Goal: Information Seeking & Learning: Find specific fact

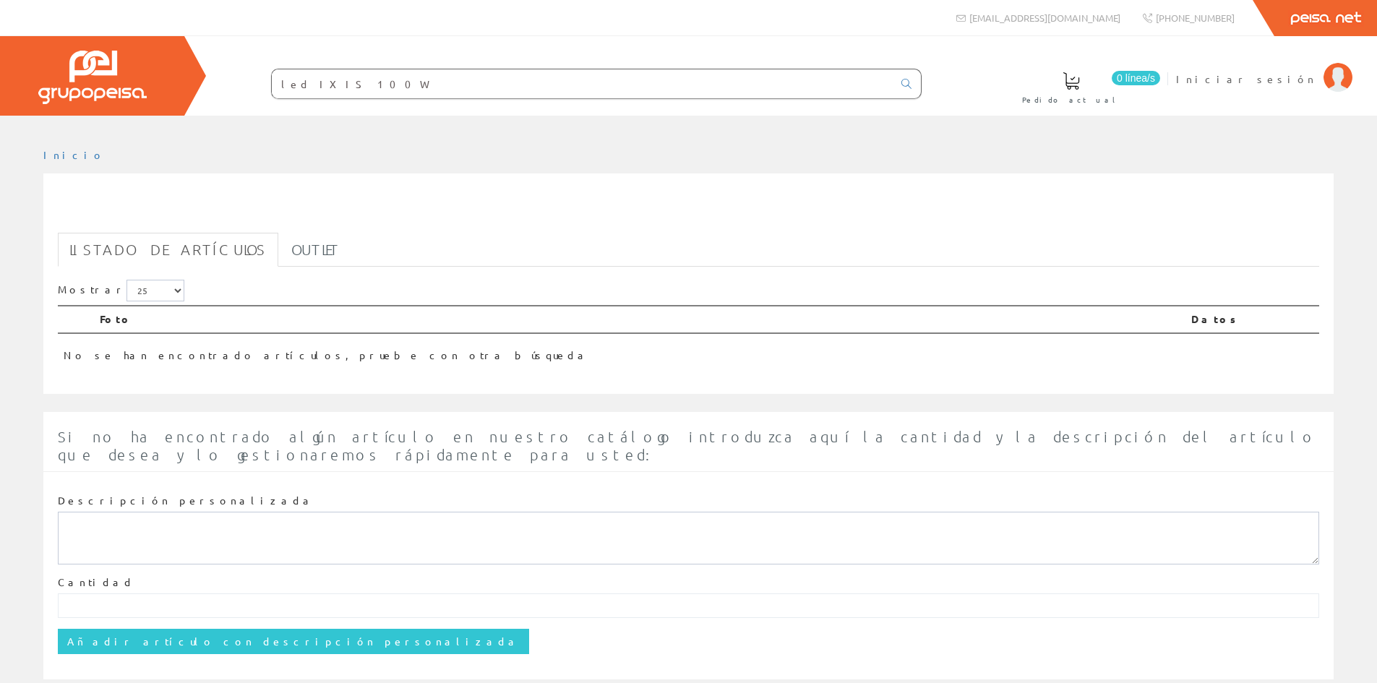
click at [673, 92] on input "led IXIS 100W" at bounding box center [582, 83] width 621 height 29
drag, startPoint x: 673, startPoint y: 92, endPoint x: -82, endPoint y: 78, distance: 754.5
click at [0, 78] on html "modulo solar info@peisa.com" at bounding box center [688, 341] width 1377 height 683
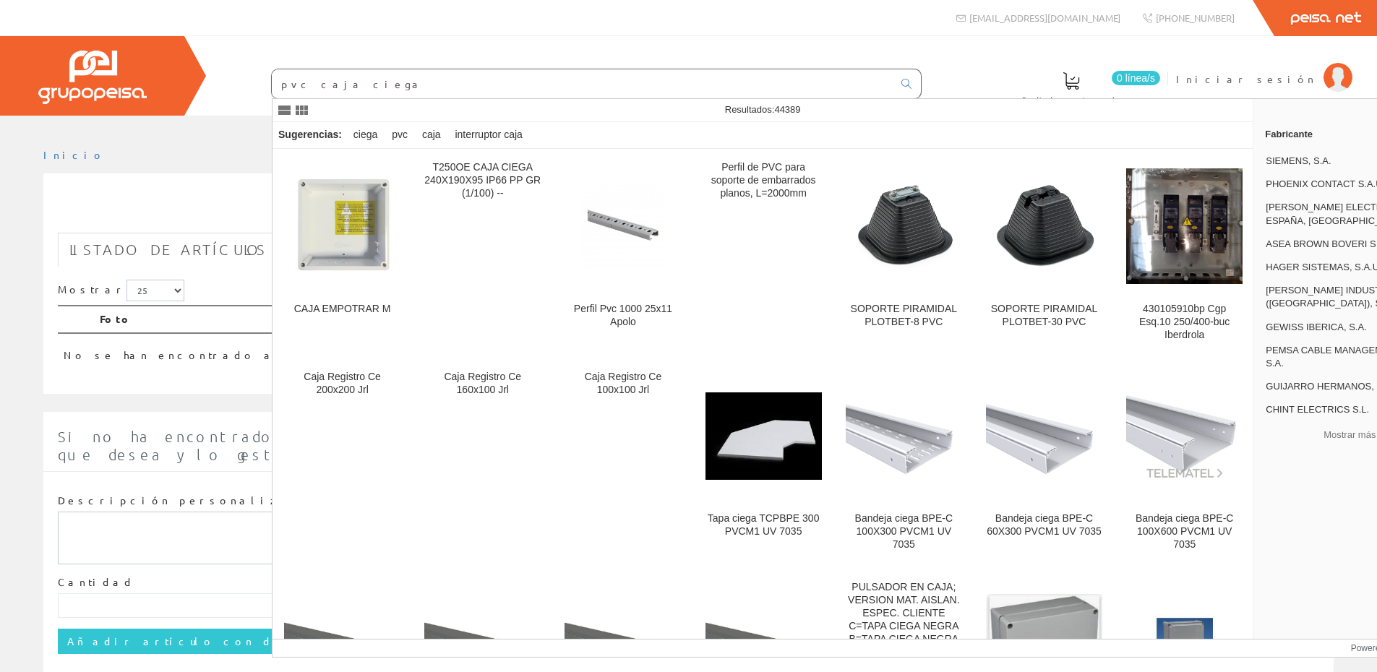
type input "pvc caja ciega"
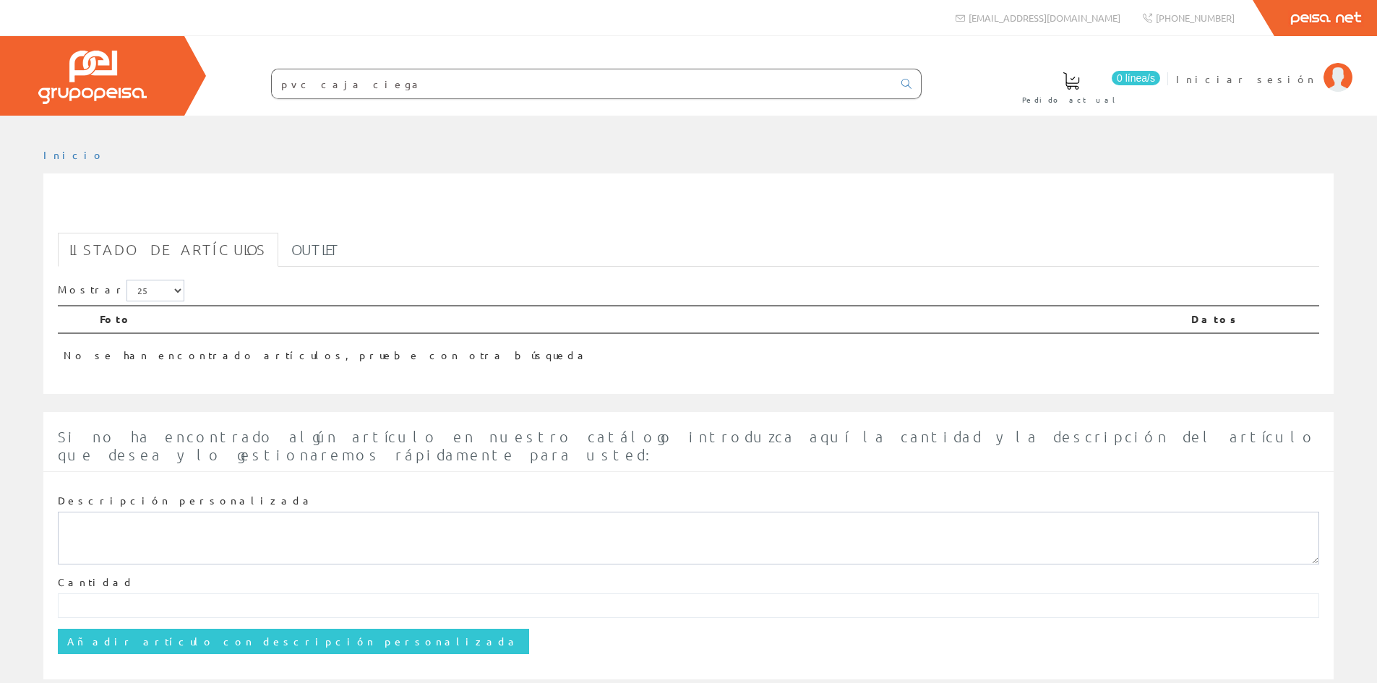
drag, startPoint x: 353, startPoint y: 90, endPoint x: 203, endPoint y: 81, distance: 150.6
click at [203, 81] on div "0 línea/s Pedido actual Iniciar sesión" at bounding box center [688, 75] width 1377 height 79
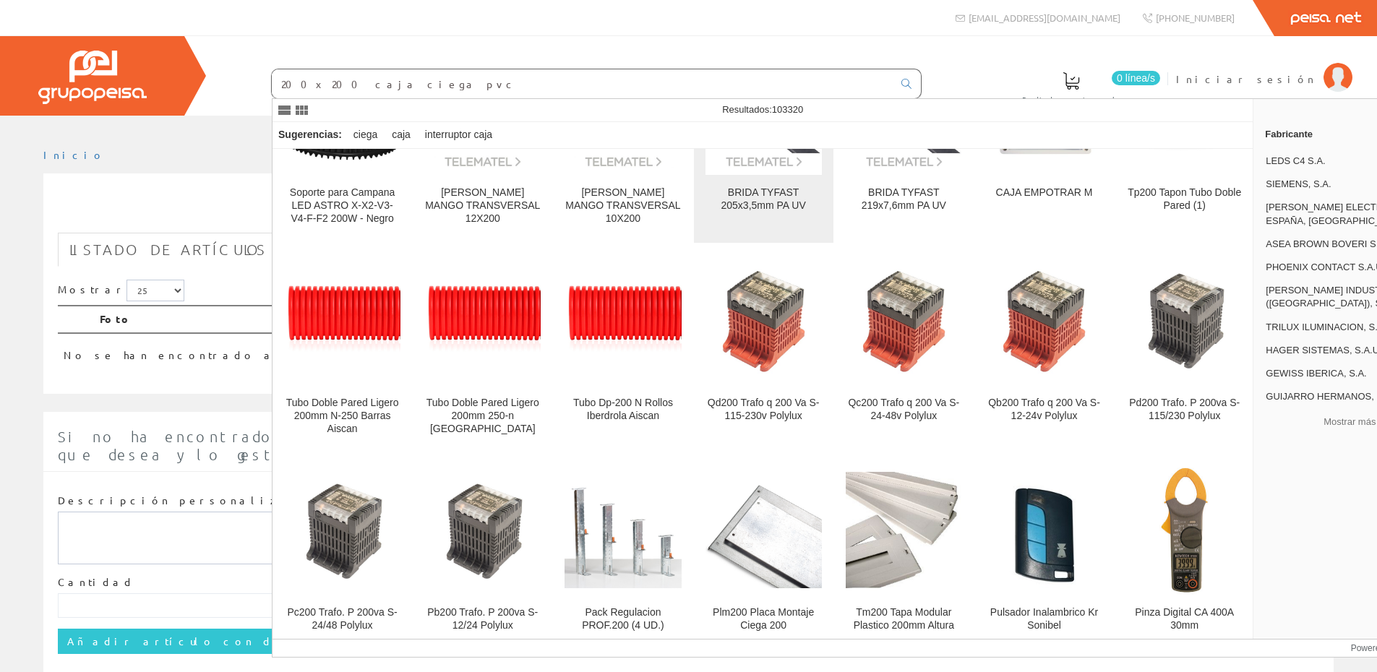
scroll to position [72, 0]
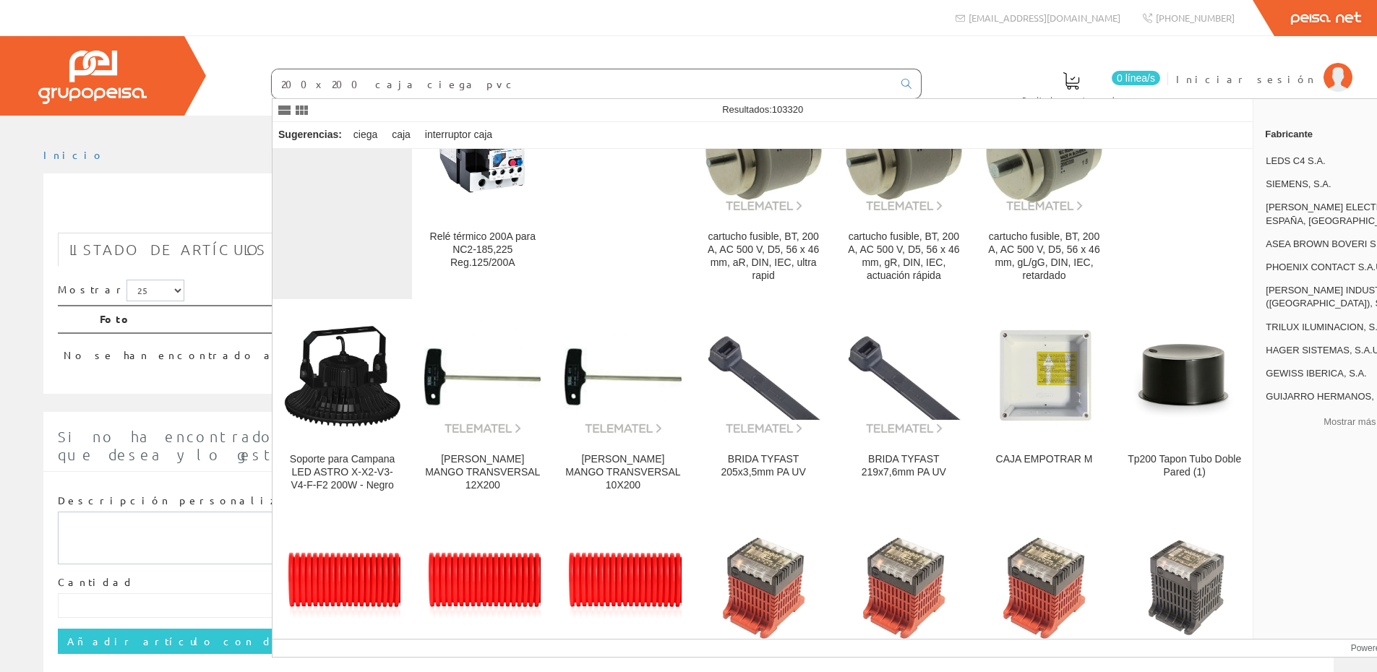
type input "200x200 caja ciega pvc"
click at [366, 241] on div "Caja Registro Ce 200x200 Jrl" at bounding box center [342, 188] width 116 height 199
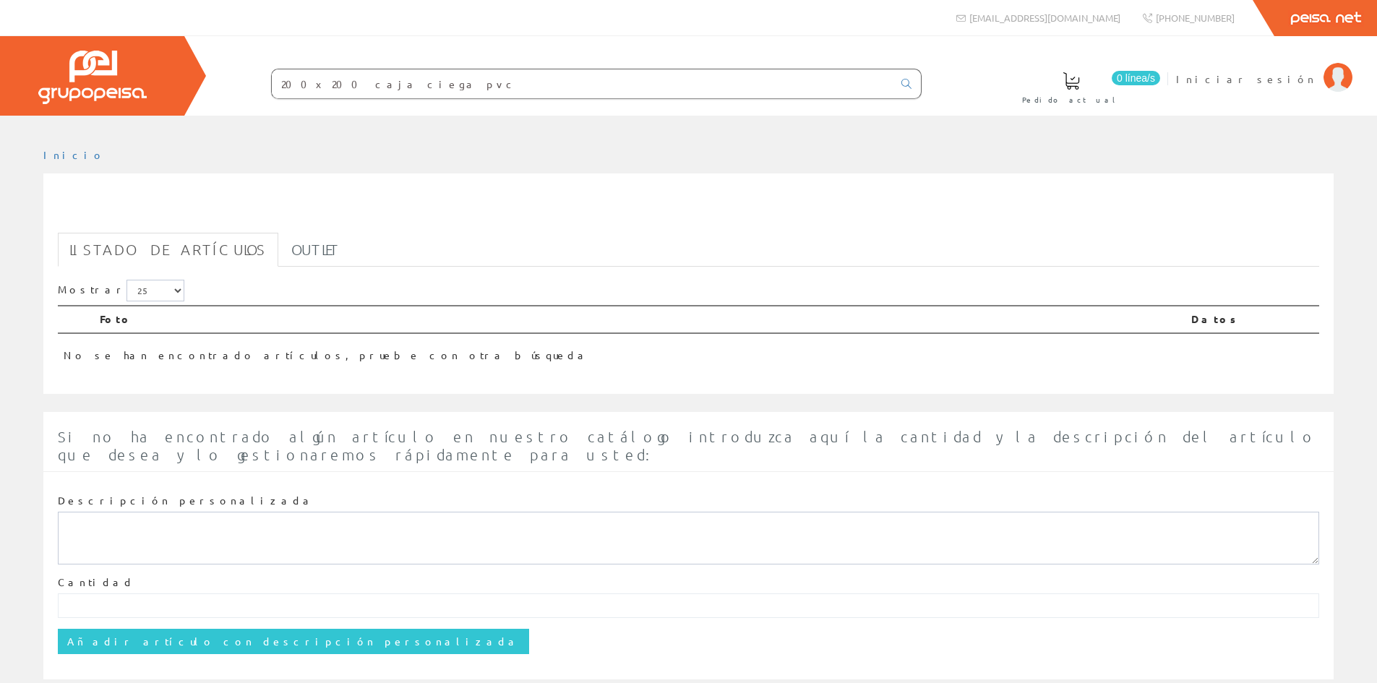
click at [424, 90] on input "200x200 caja ciega pvc" at bounding box center [582, 83] width 621 height 29
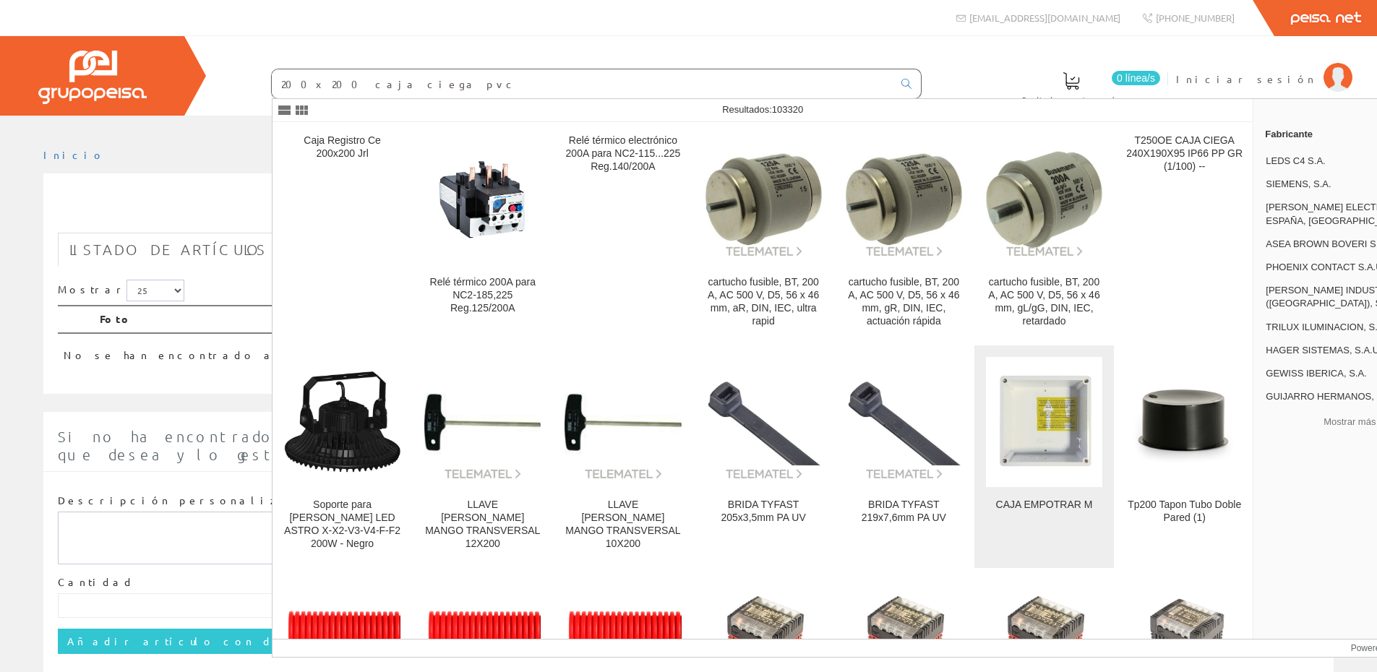
type input "200x200 caja ciega pvc"
click at [1009, 470] on img at bounding box center [1044, 422] width 116 height 116
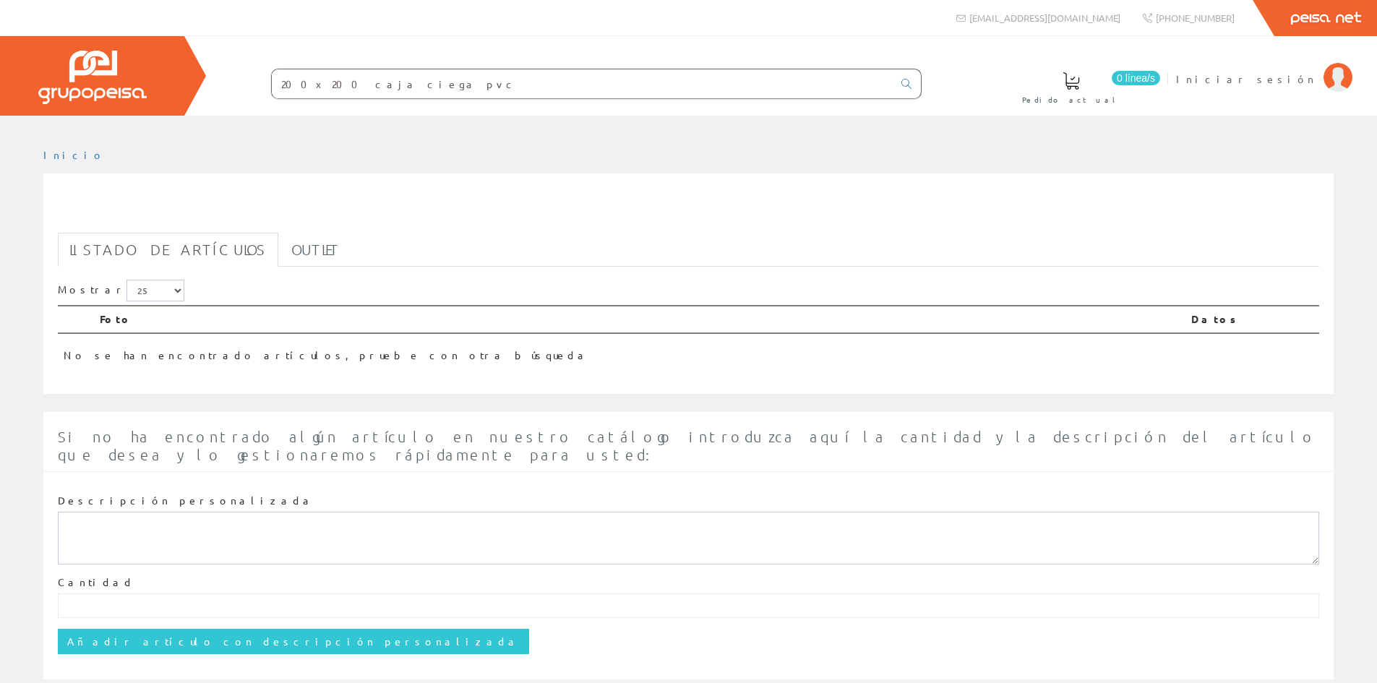
click at [439, 85] on input "200x200 caja ciega pvc" at bounding box center [582, 83] width 621 height 29
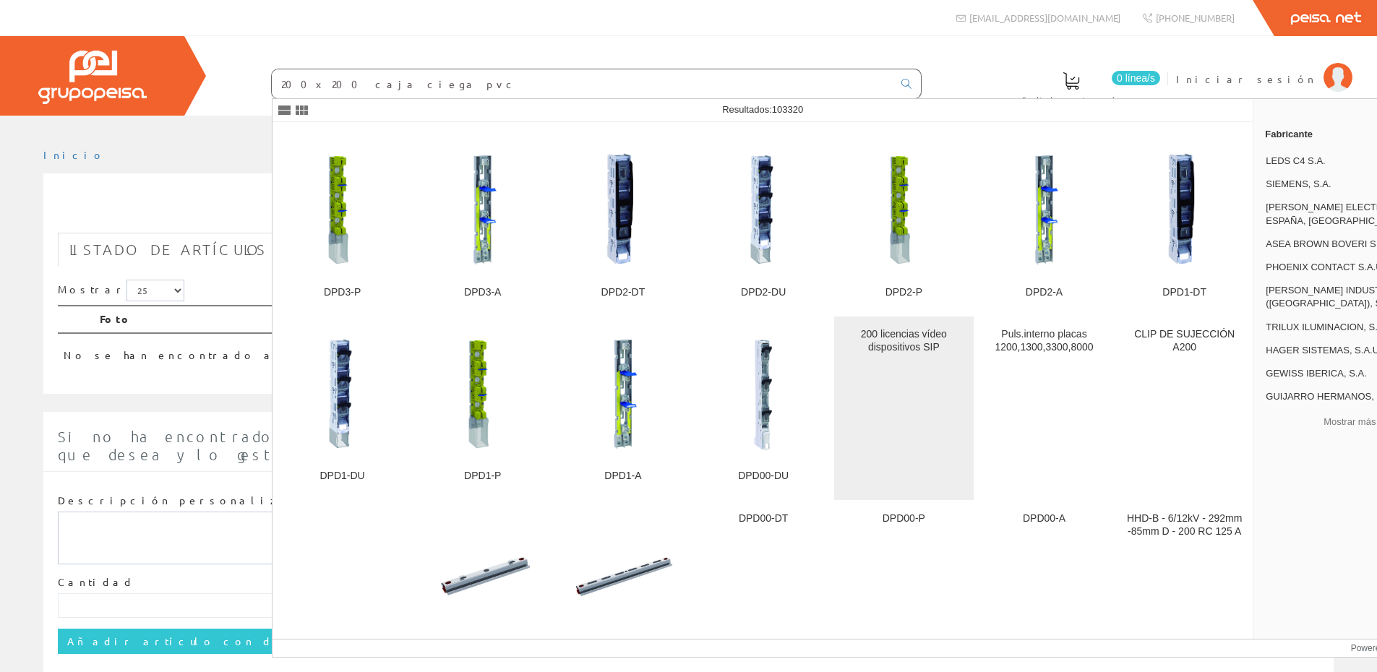
scroll to position [2746, 0]
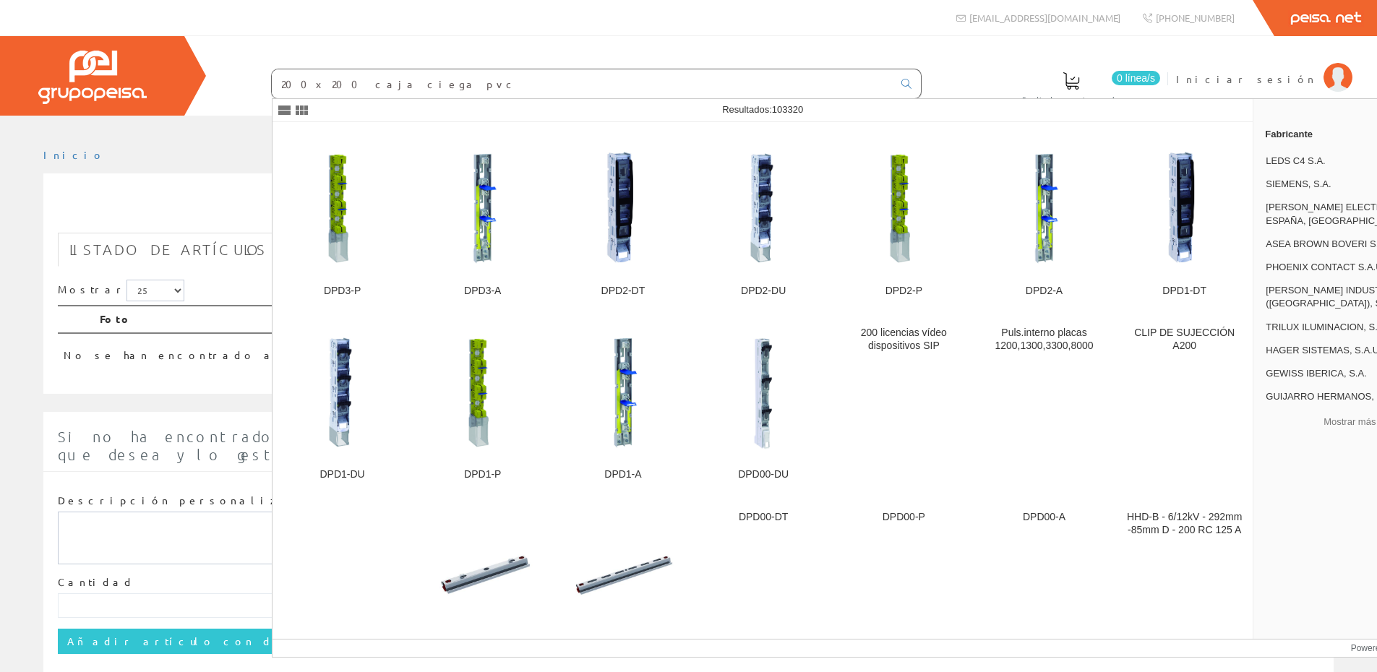
type input "200x200 caja ciega pvc"
click at [1034, 72] on div "0 línea/s Pedido actual Iniciar sesión" at bounding box center [688, 75] width 1377 height 79
click at [1052, 67] on div "0 línea/s Pedido actual Iniciar sesión" at bounding box center [688, 75] width 1377 height 79
click at [249, 44] on div "0 línea/s Pedido actual Iniciar sesión" at bounding box center [688, 75] width 1377 height 79
